Goal: Task Accomplishment & Management: Use online tool/utility

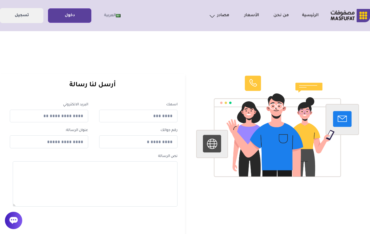
scroll to position [1, 0]
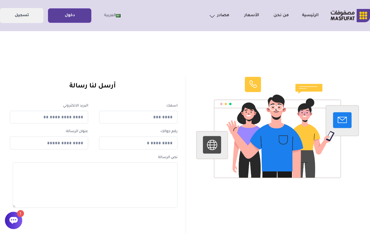
click at [75, 16] on link "دخول" at bounding box center [69, 15] width 43 height 13
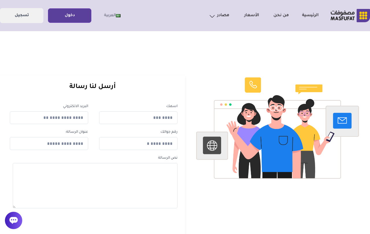
click at [81, 20] on link "دخول" at bounding box center [69, 15] width 43 height 13
click at [76, 17] on link "دخول" at bounding box center [69, 15] width 43 height 13
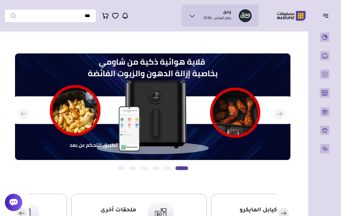
click at [327, 19] on button "button" at bounding box center [327, 15] width 18 height 11
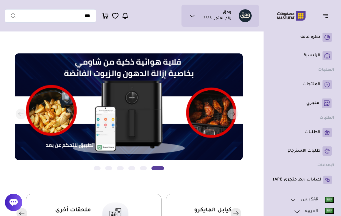
click at [300, 76] on ul "نظرة عامة ( 0 )" at bounding box center [302, 108] width 64 height 157
click at [321, 86] on link "المنتجات" at bounding box center [302, 84] width 59 height 9
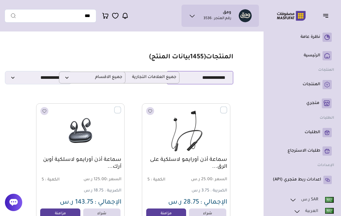
click at [219, 78] on select "**********" at bounding box center [200, 77] width 66 height 13
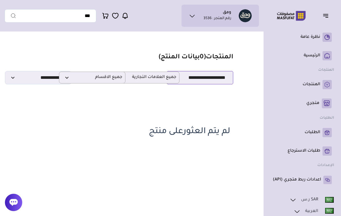
click at [218, 79] on select "**********" at bounding box center [200, 77] width 66 height 13
select select "*********"
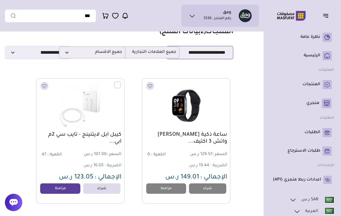
scroll to position [22, 0]
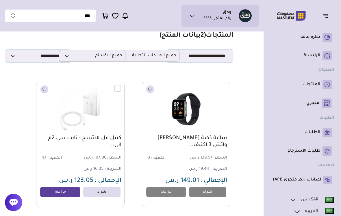
click at [210, 216] on section "مزامنة ( 0 ) تحديد الكل إلغاء التحديد المنتجات (" at bounding box center [129, 120] width 248 height 214
click at [121, 86] on label at bounding box center [121, 85] width 0 height 1
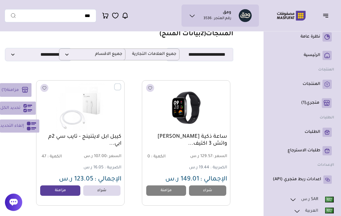
scroll to position [20, 0]
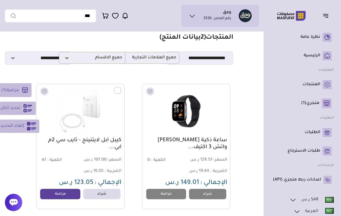
click at [56, 195] on link "مزامنة" at bounding box center [60, 194] width 40 height 10
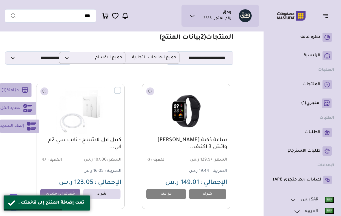
click at [319, 108] on link "متجري ( 1 )" at bounding box center [302, 104] width 59 height 10
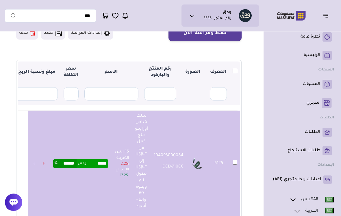
scroll to position [61, 0]
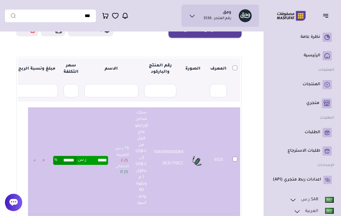
click at [233, 36] on button "حفظ ومزامنة الآن" at bounding box center [204, 30] width 73 height 16
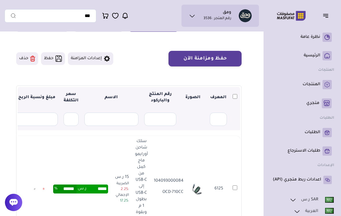
scroll to position [29, 0]
